Goal: Task Accomplishment & Management: Complete application form

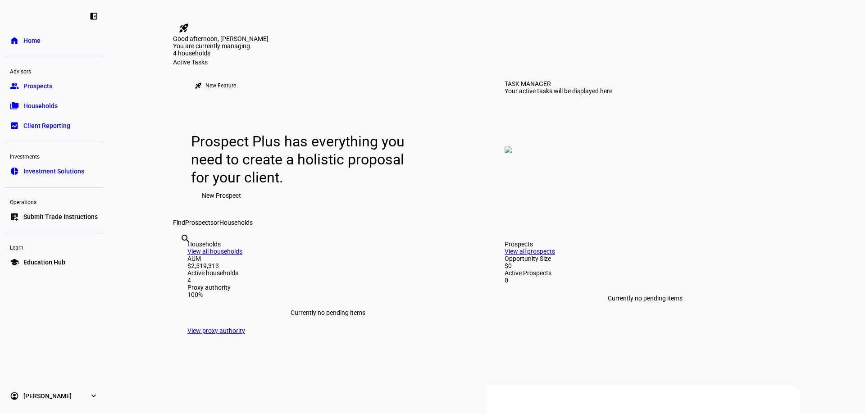
click at [58, 216] on span "Submit Trade Instructions" at bounding box center [60, 216] width 74 height 9
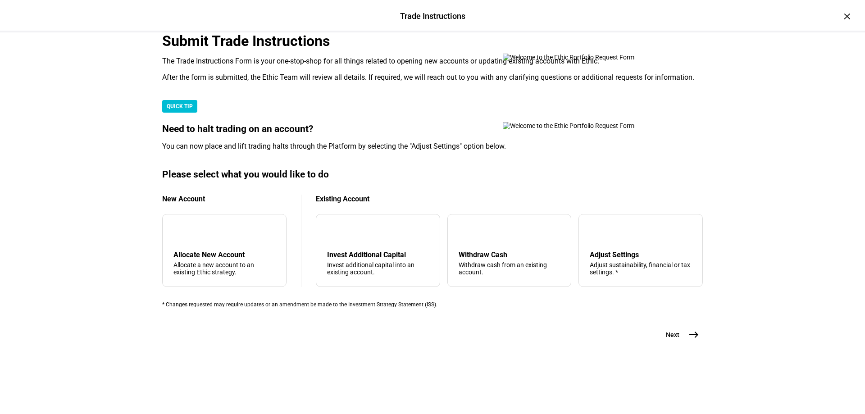
scroll to position [214, 0]
click at [488, 250] on div "Withdraw Cash" at bounding box center [509, 254] width 102 height 9
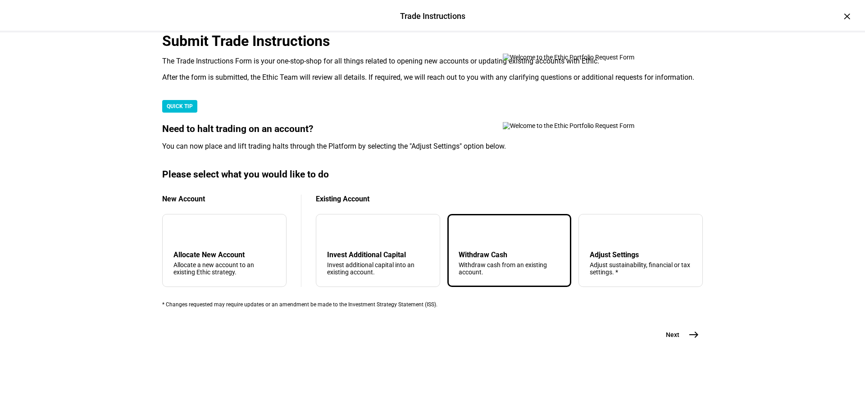
click at [693, 340] on mat-icon "east" at bounding box center [693, 334] width 11 height 11
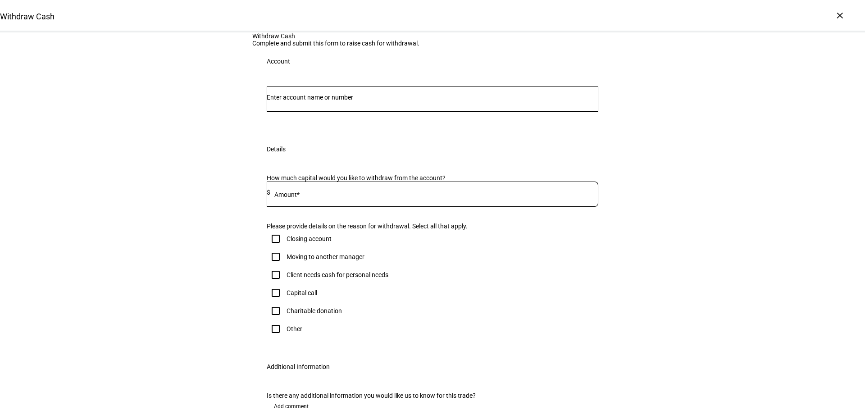
click at [327, 112] on div at bounding box center [432, 98] width 331 height 25
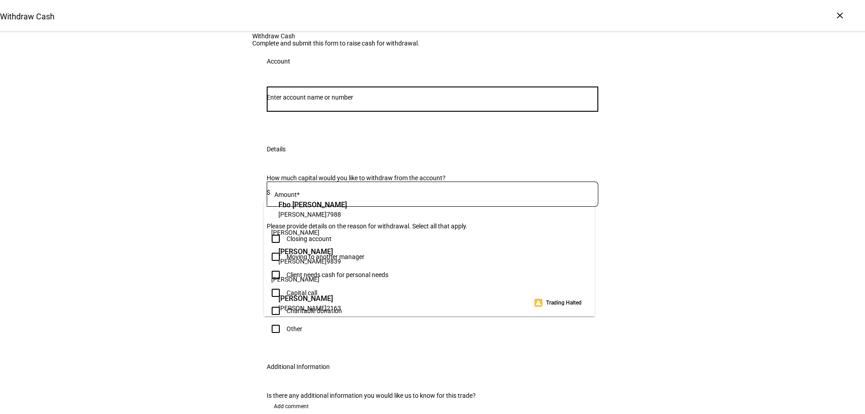
scroll to position [79, 0]
click at [326, 253] on span "[PERSON_NAME]" at bounding box center [309, 249] width 63 height 10
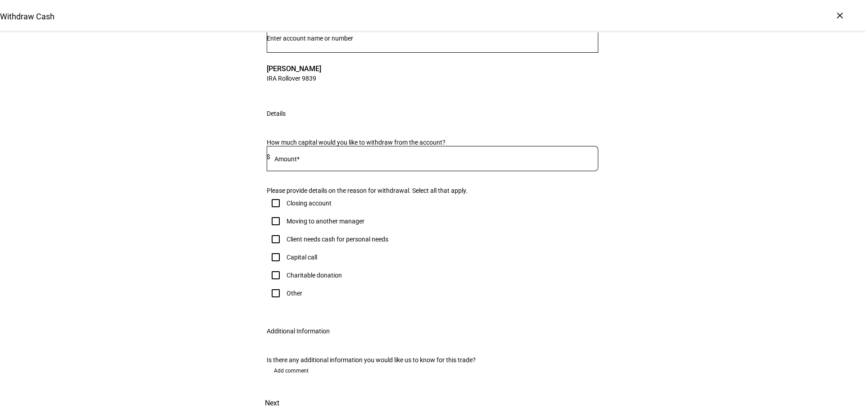
scroll to position [135, 0]
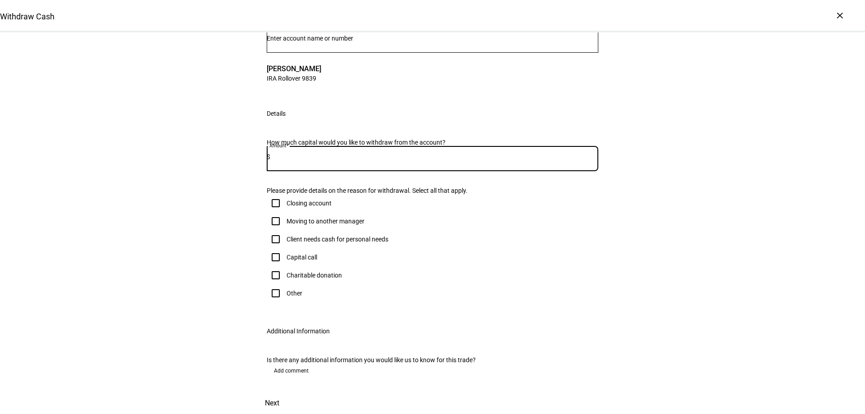
click at [324, 160] on input at bounding box center [434, 156] width 328 height 7
type input "13,500"
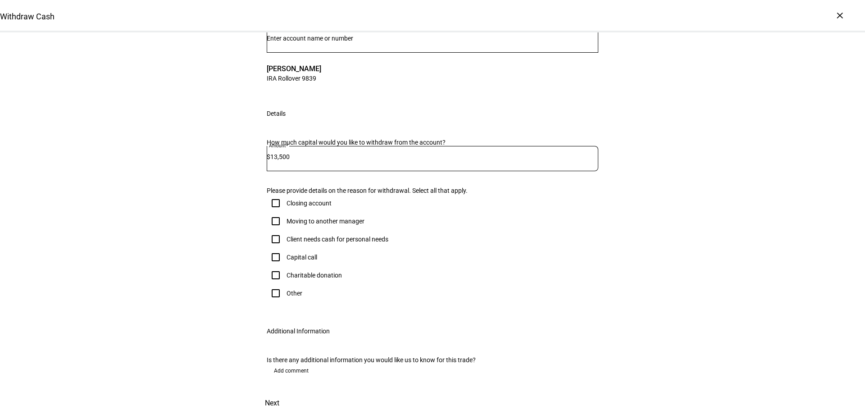
click at [680, 252] on div "Withdraw Cash Complete and submit this form to raise cash for withdrawal. Accou…" at bounding box center [432, 193] width 865 height 440
click at [273, 248] on input "Client needs cash for personal needs" at bounding box center [276, 239] width 18 height 18
checkbox input "true"
click at [279, 392] on span "Next" at bounding box center [272, 403] width 14 height 22
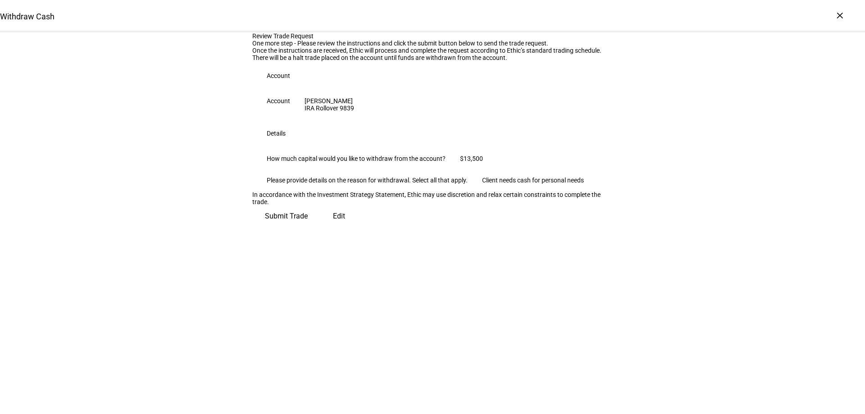
scroll to position [20, 0]
click at [308, 227] on span "Submit Trade" at bounding box center [286, 216] width 43 height 22
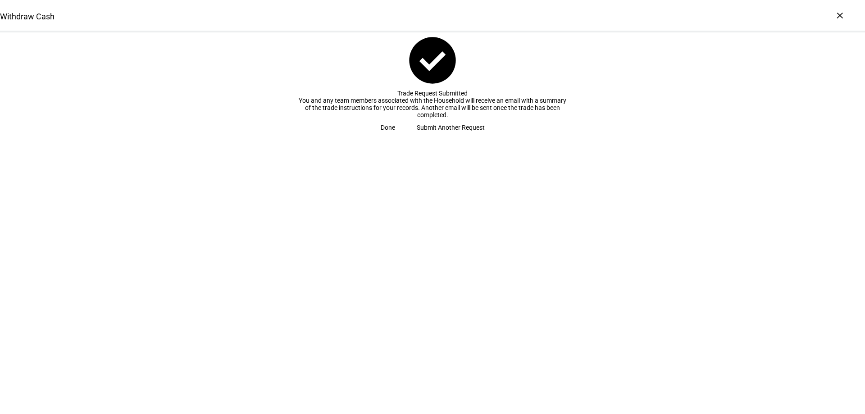
click at [395, 136] on span "Done" at bounding box center [388, 127] width 14 height 18
